Goal: Task Accomplishment & Management: Manage account settings

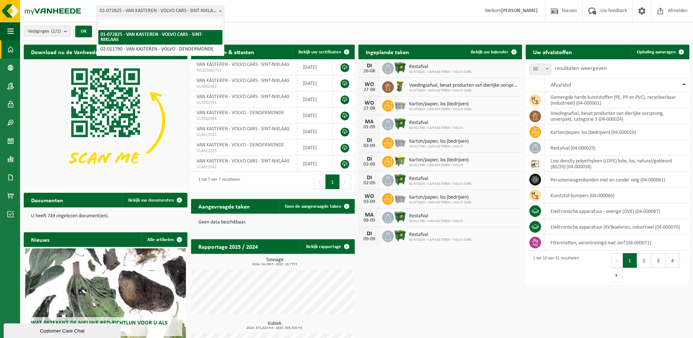
click at [223, 13] on span at bounding box center [220, 10] width 7 height 9
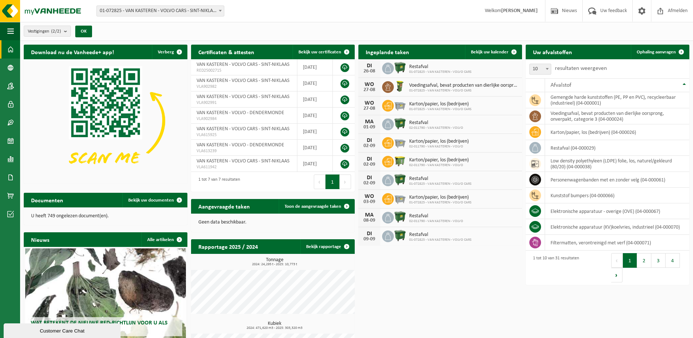
click at [136, 33] on div "Vestigingen (2/2) Alles selecteren Alles deselecteren Actieve selecteren VAN KA…" at bounding box center [356, 31] width 673 height 19
click at [67, 33] on b "submit" at bounding box center [67, 31] width 7 height 10
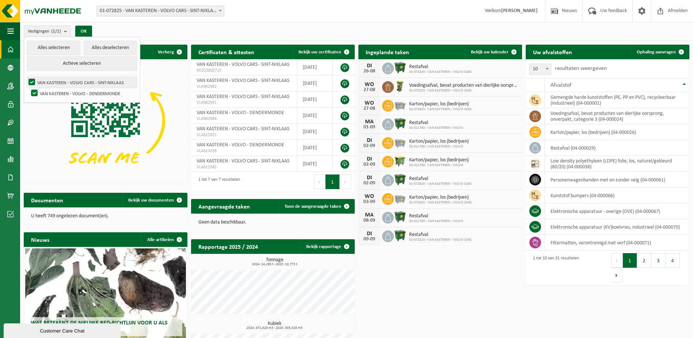
click at [78, 81] on label "VAN KASTEREN - VOLVO CARS - SINT-NIKLAAS" at bounding box center [82, 82] width 110 height 11
click at [26, 77] on input "VAN KASTEREN - VOLVO CARS - SINT-NIKLAAS" at bounding box center [26, 76] width 0 height 0
click at [78, 81] on label "VAN KASTEREN - VOLVO CARS - SINT-NIKLAAS" at bounding box center [82, 82] width 110 height 11
click at [26, 77] on input "VAN KASTEREN - VOLVO CARS - SINT-NIKLAAS" at bounding box center [26, 76] width 0 height 0
checkbox input "true"
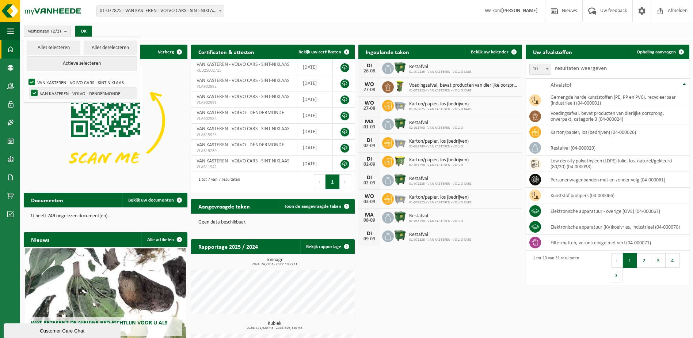
click at [78, 92] on label "VAN KASTEREN - VOLVO - DENDERMONDE" at bounding box center [83, 93] width 107 height 11
click at [28, 88] on input "VAN KASTEREN - VOLVO - DENDERMONDE" at bounding box center [28, 87] width 0 height 0
checkbox input "false"
click at [89, 33] on button "OK" at bounding box center [83, 32] width 17 height 12
